Goal: Information Seeking & Learning: Learn about a topic

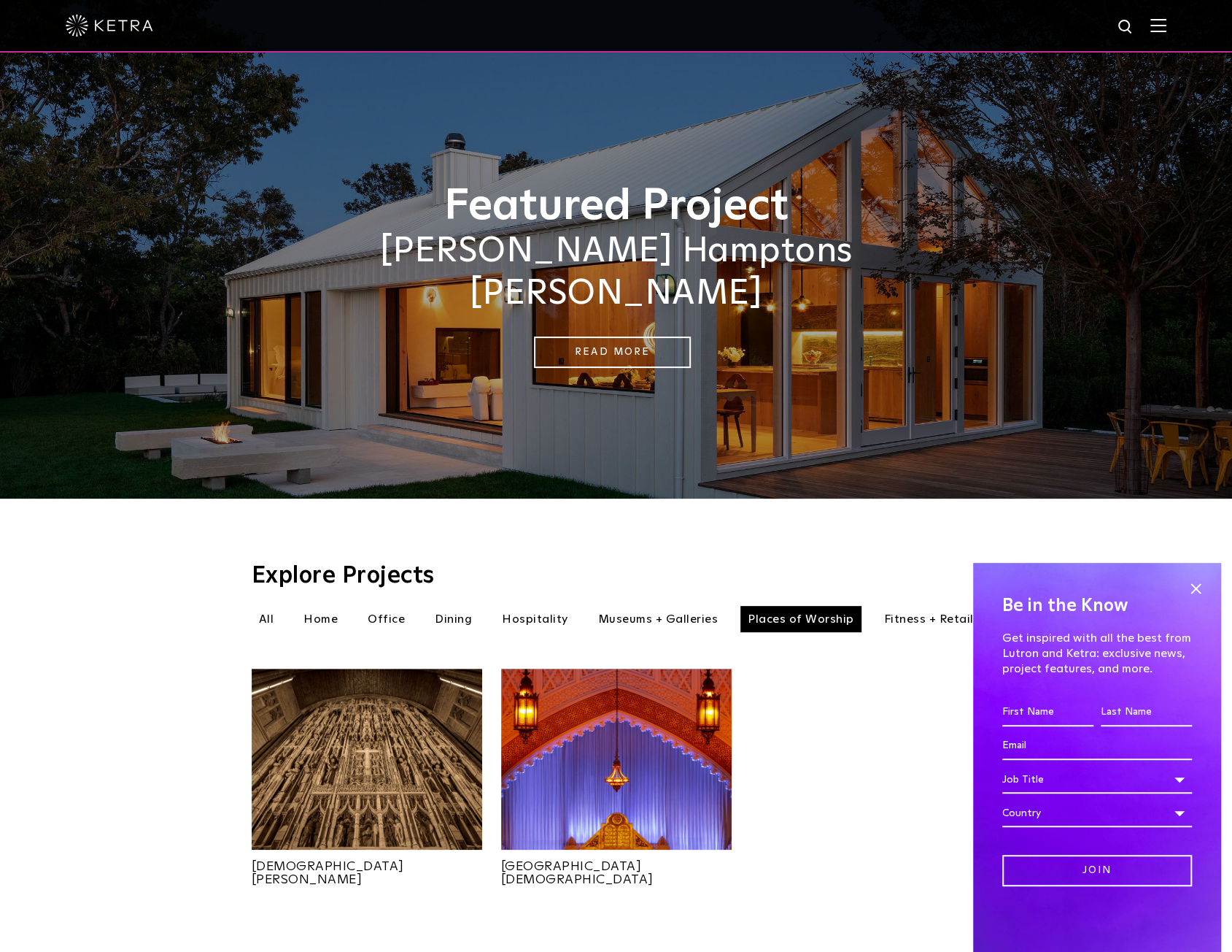
click at [1043, 445] on div "Featured Project Sasha Bikoff's Hamptons Barnhouse Read More" at bounding box center [616, 249] width 1232 height 498
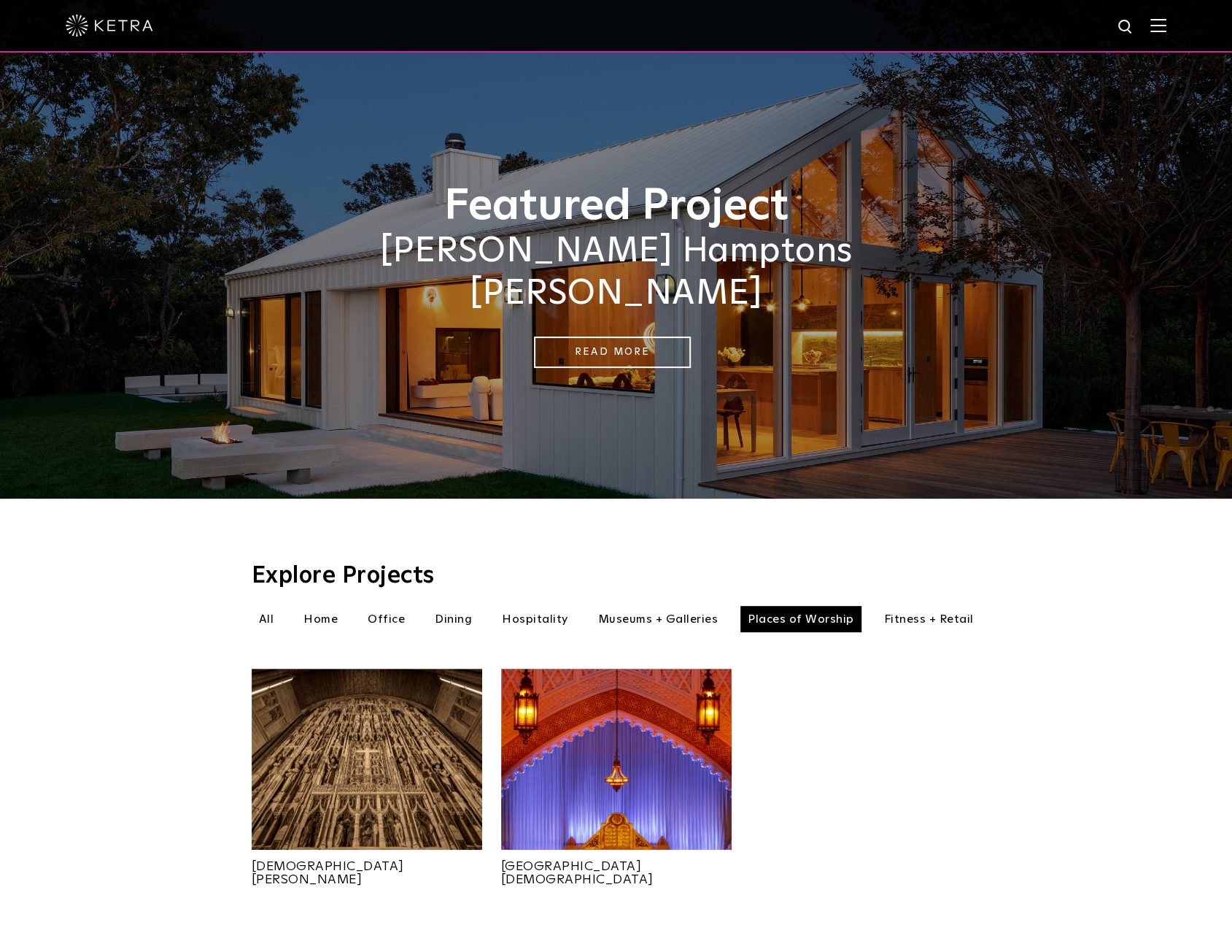
click at [258, 606] on li "All" at bounding box center [266, 618] width 30 height 27
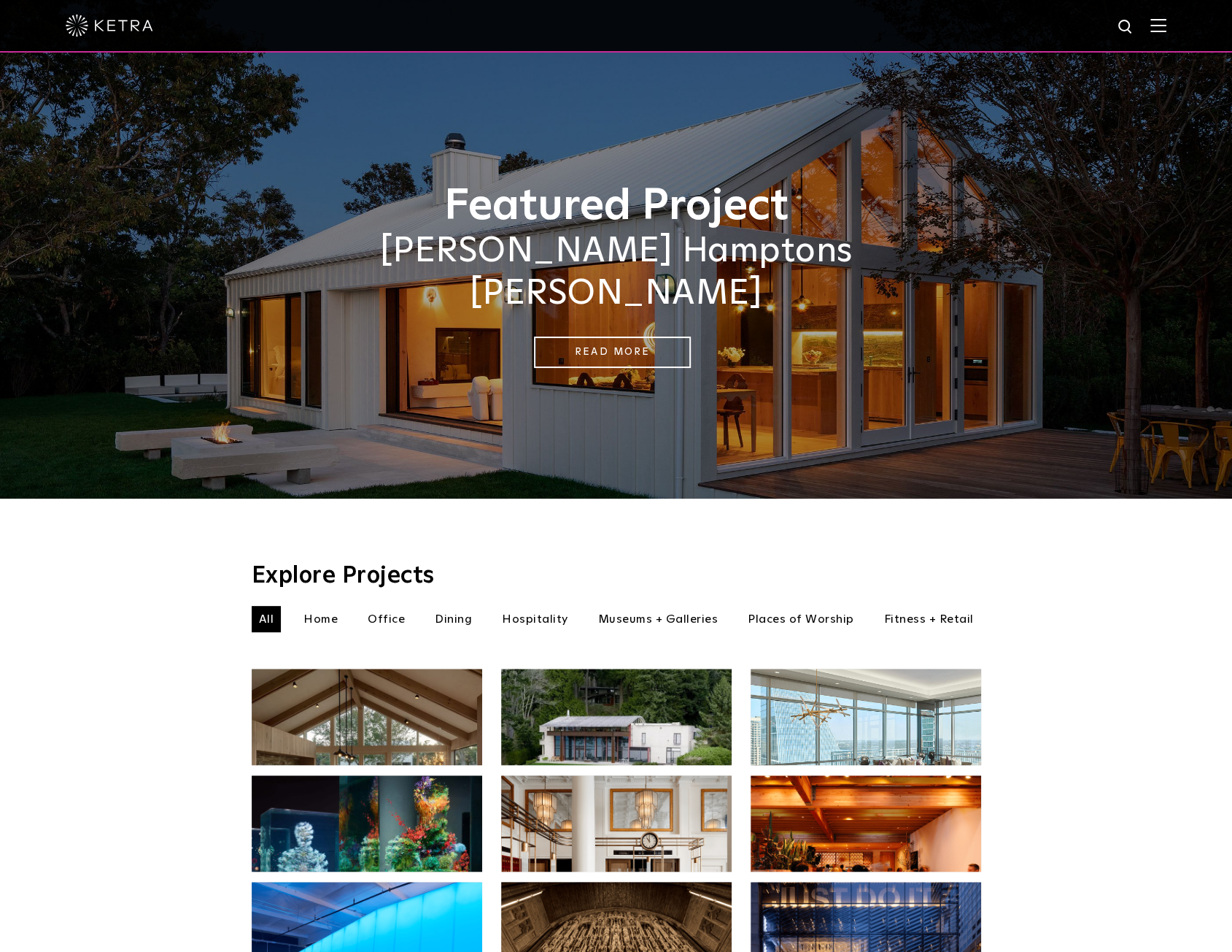
click at [264, 606] on li "All" at bounding box center [266, 618] width 30 height 27
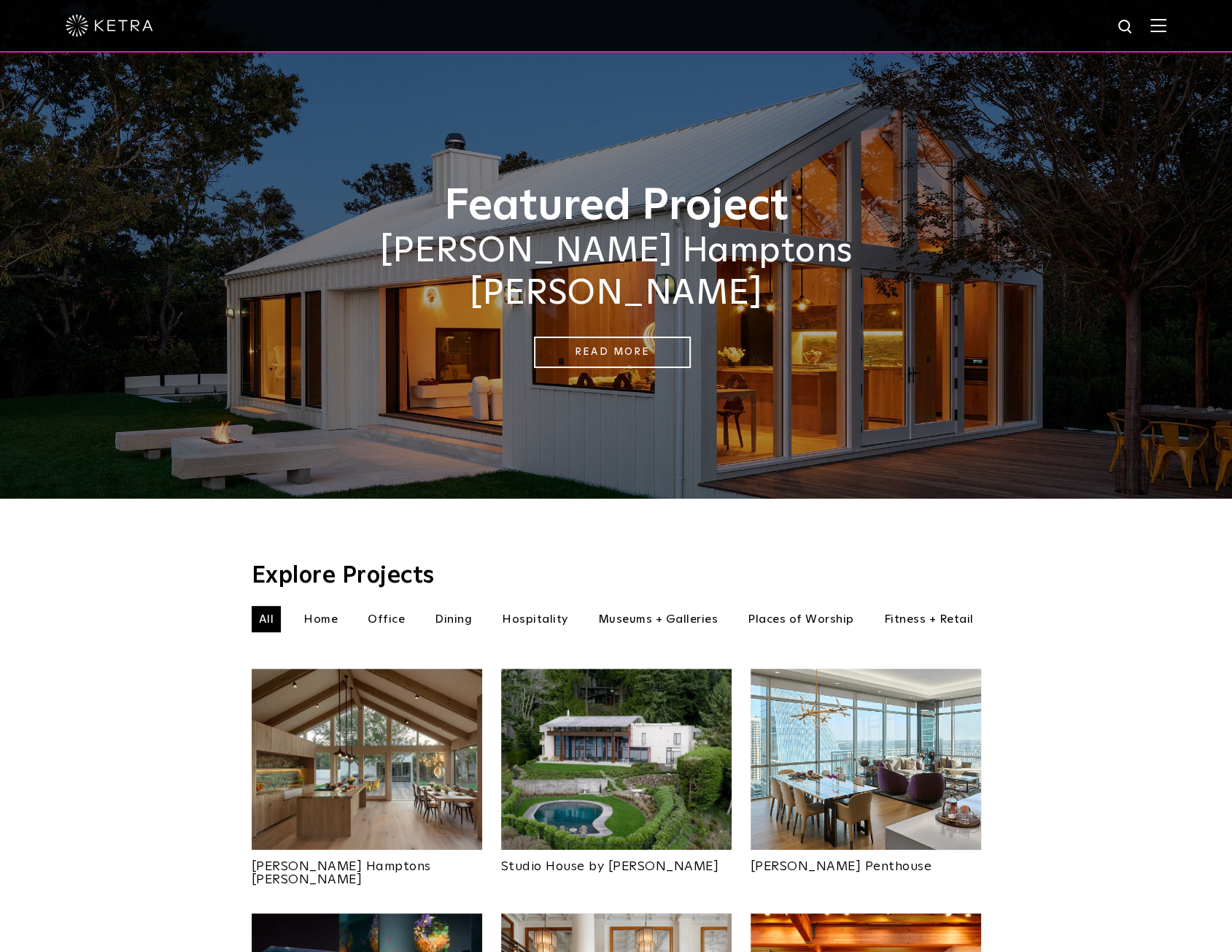
drag, startPoint x: 1074, startPoint y: 143, endPoint x: 1005, endPoint y: -23, distance: 179.8
drag, startPoint x: 1160, startPoint y: 640, endPoint x: 1240, endPoint y: 693, distance: 96.0
click at [292, 715] on img at bounding box center [367, 758] width 231 height 181
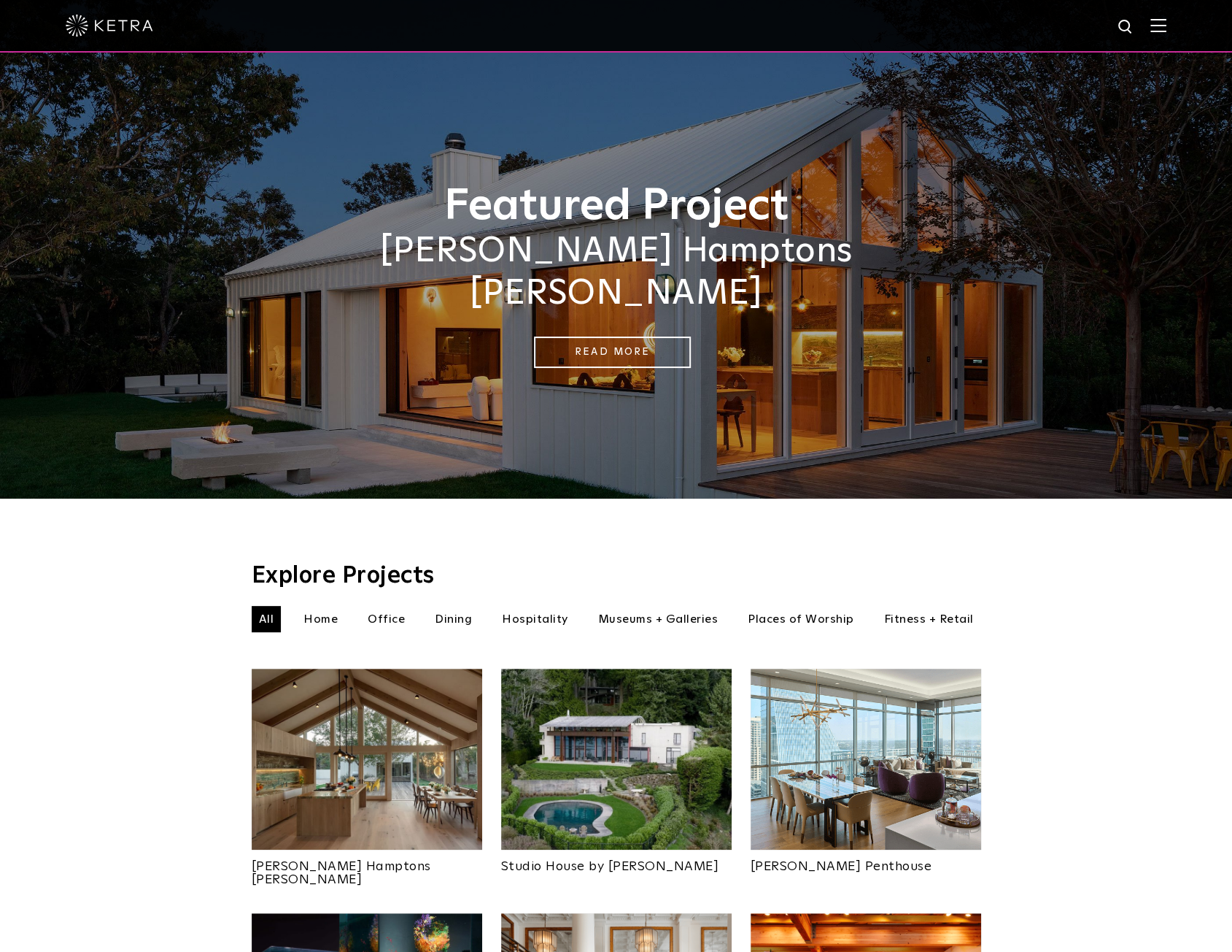
click at [989, 477] on div "Featured Project Sasha Bikoff's Hamptons Barnhouse Read More" at bounding box center [616, 249] width 1232 height 498
